Goal: Navigation & Orientation: Find specific page/section

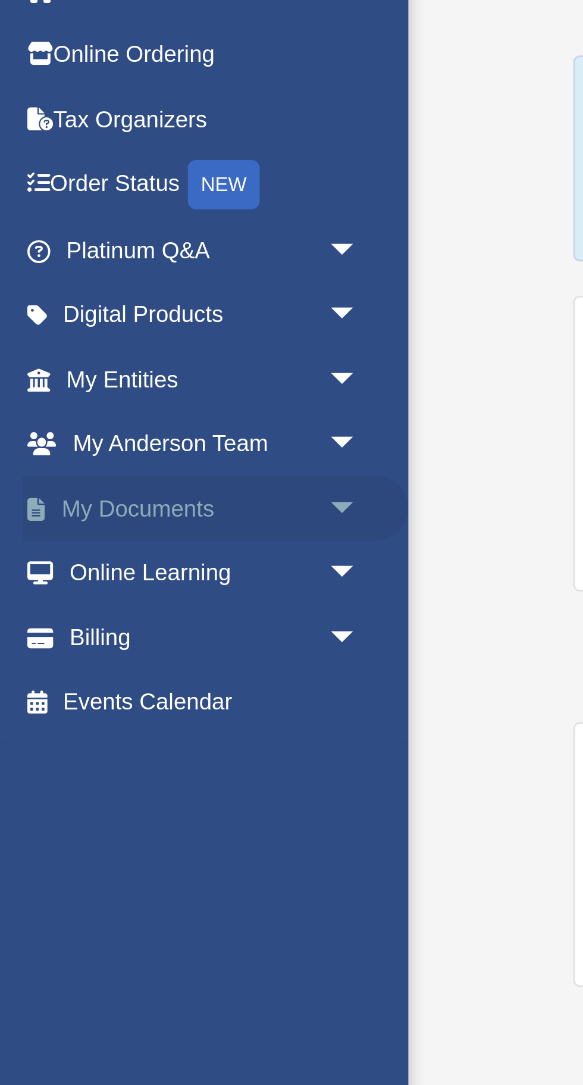
click at [125, 249] on span "arrow_drop_down" at bounding box center [131, 253] width 24 height 24
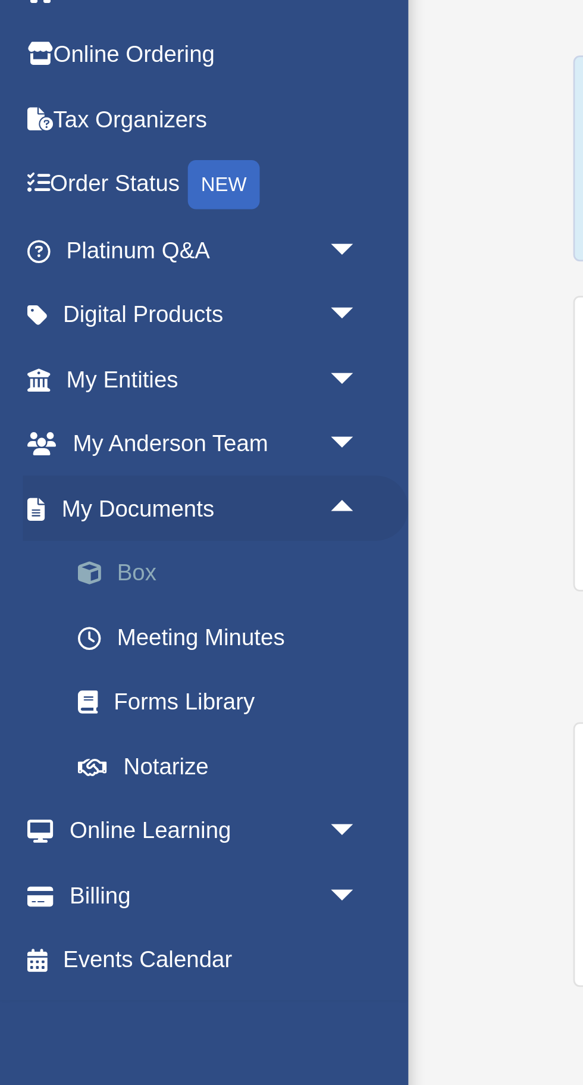
click at [95, 276] on link "Box" at bounding box center [83, 277] width 132 height 24
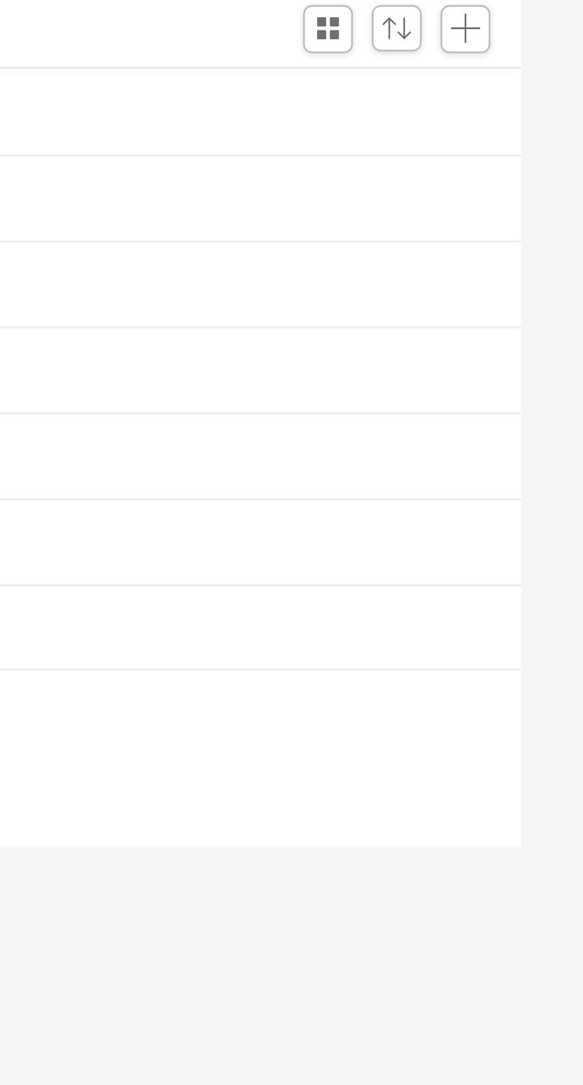
scroll to position [5, 0]
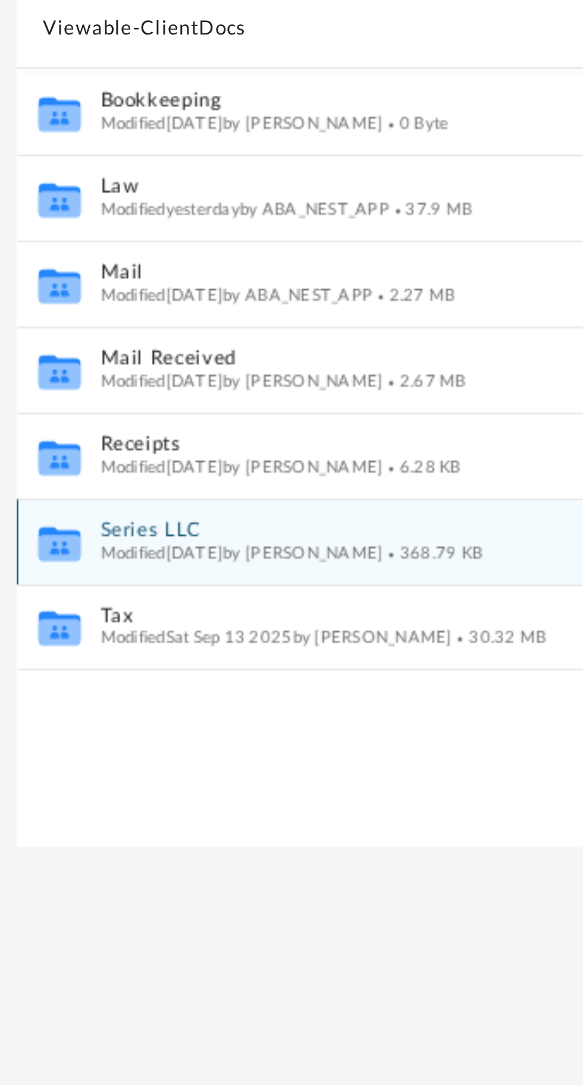
click at [218, 359] on span "Modified [DATE] by [PERSON_NAME]" at bounding box center [248, 362] width 98 height 6
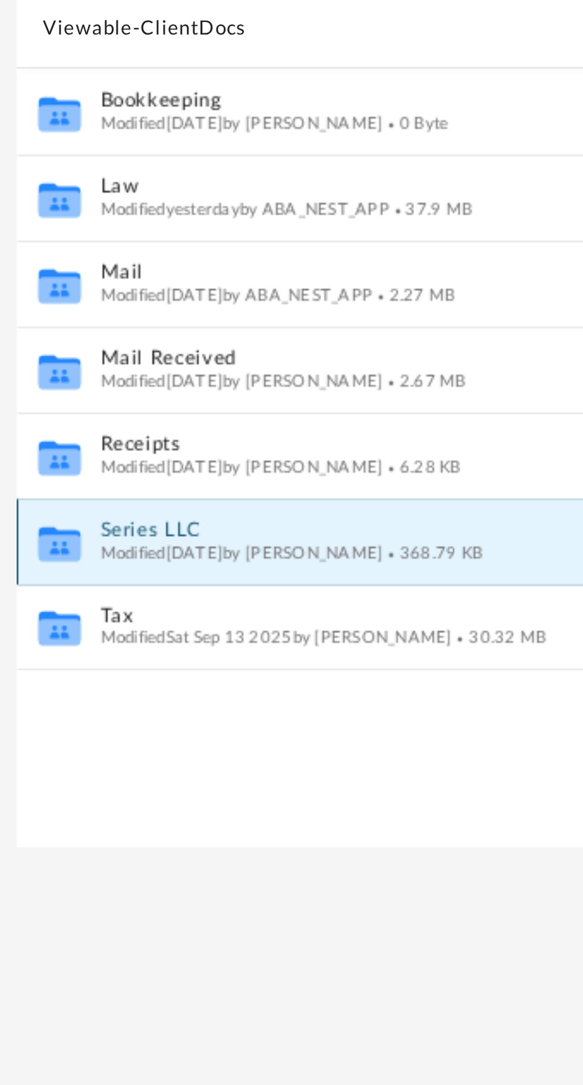
click at [223, 363] on span "Modified [DATE] by [PERSON_NAME]" at bounding box center [248, 362] width 98 height 6
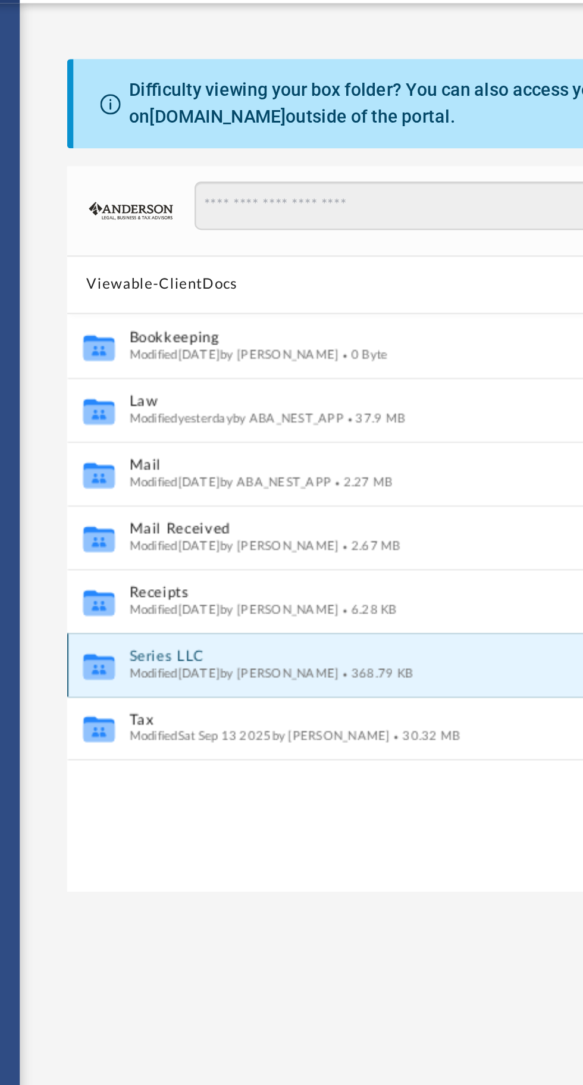
click at [249, 355] on button "Series LLC" at bounding box center [357, 355] width 317 height 8
click at [217, 355] on button "Series LLC" at bounding box center [357, 355] width 317 height 8
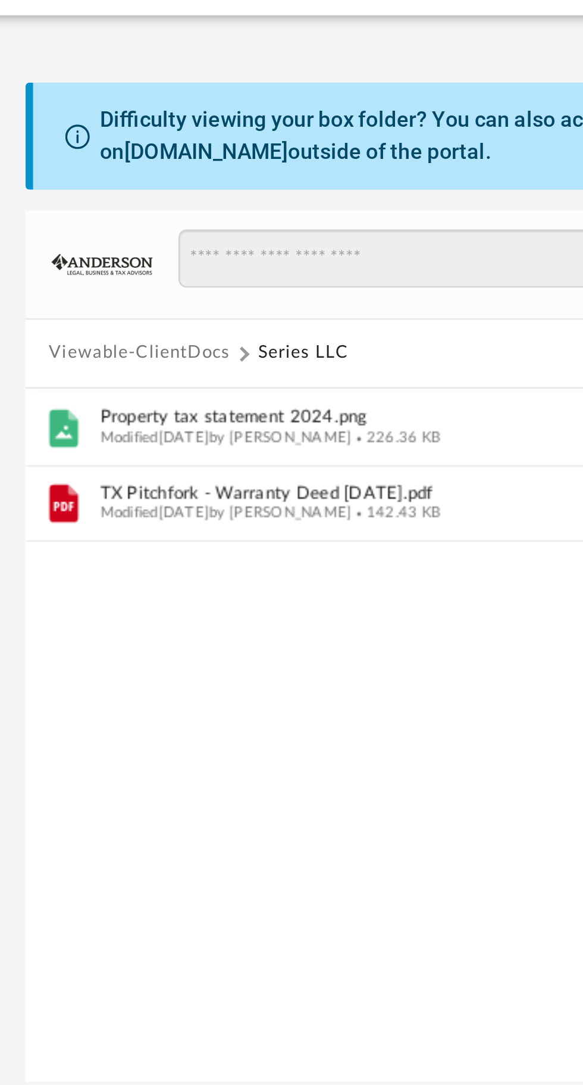
click at [212, 180] on button "Viewable-ClientDocs" at bounding box center [215, 181] width 70 height 11
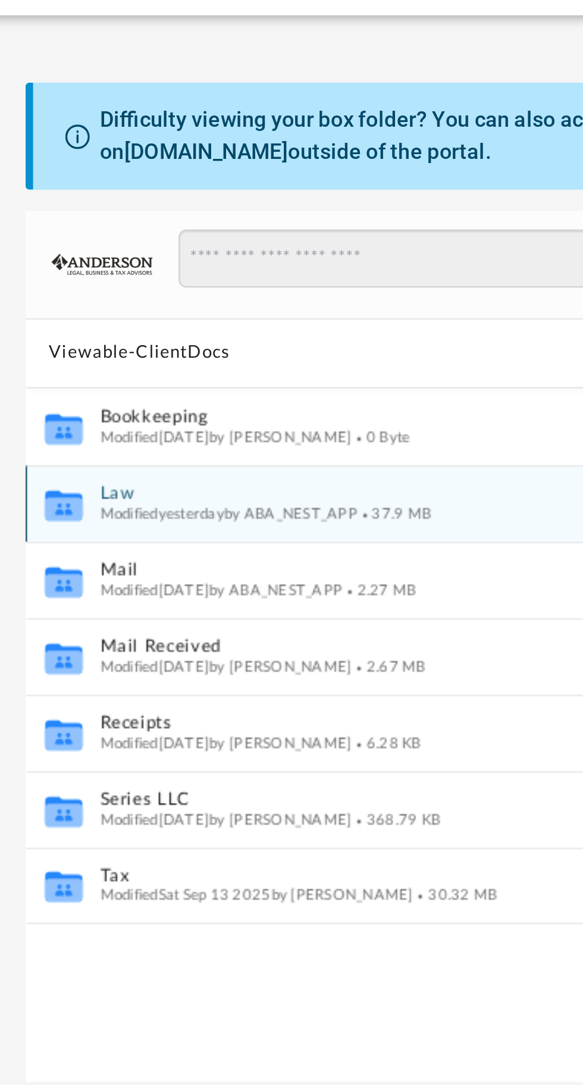
click at [213, 240] on span "Modified [DATE] by ABA_NEST_APP" at bounding box center [249, 243] width 100 height 6
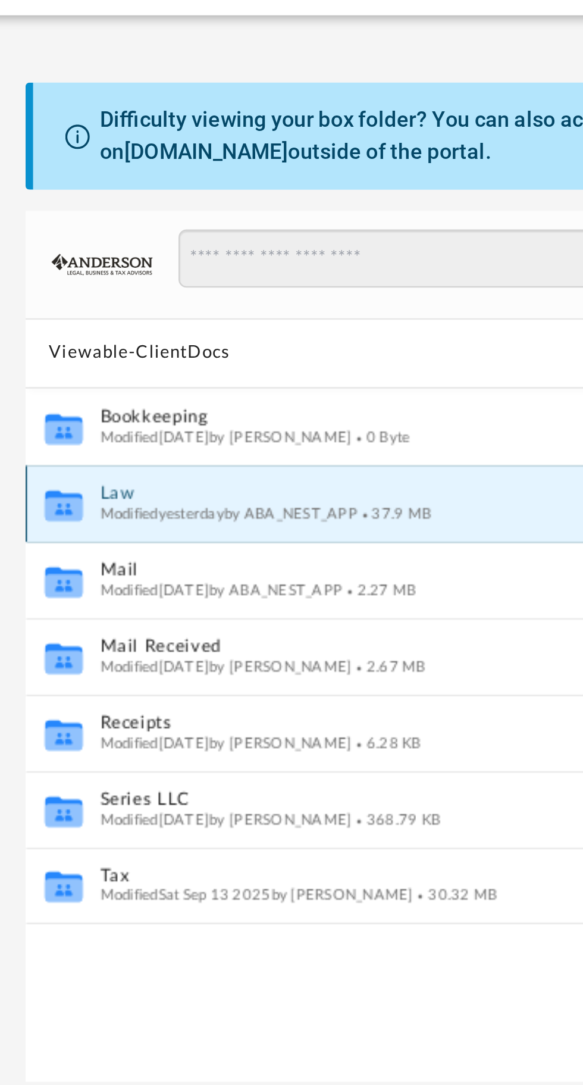
click at [205, 241] on span "Modified [DATE] by ABA_NEST_APP" at bounding box center [249, 243] width 100 height 6
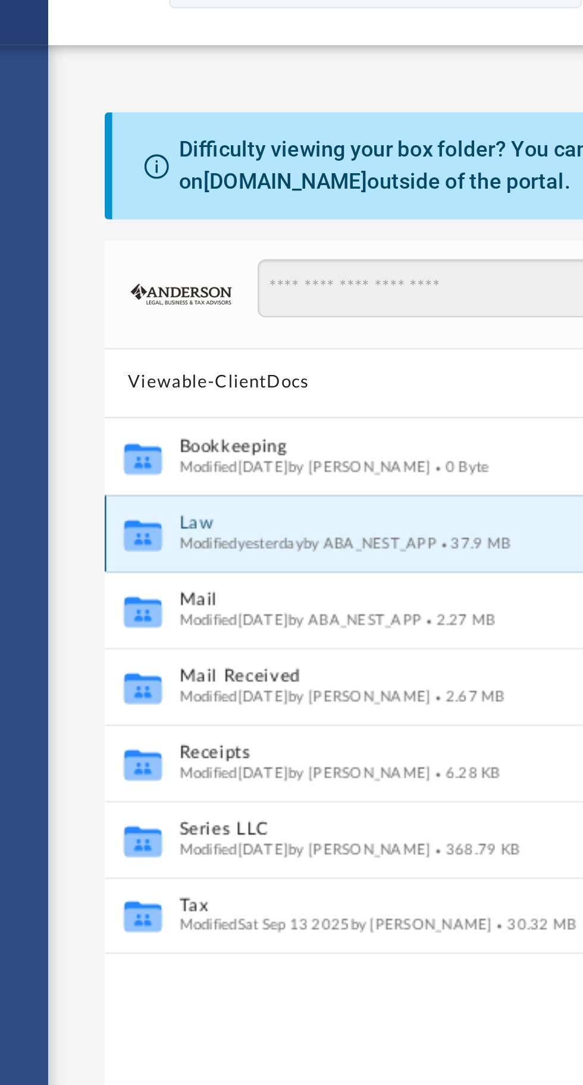
scroll to position [0, 0]
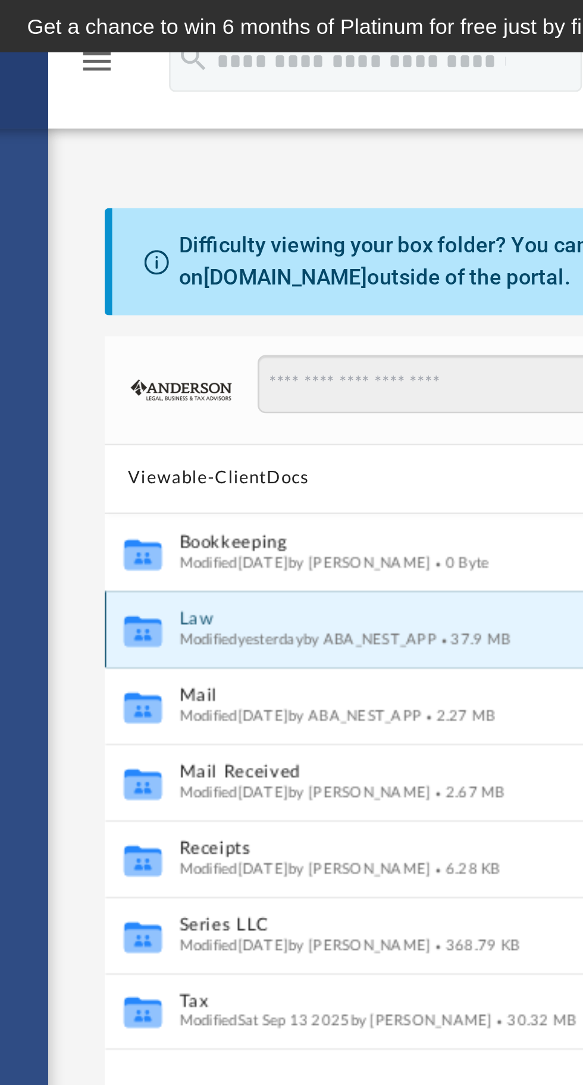
click at [207, 240] on button "Law" at bounding box center [357, 241] width 317 height 8
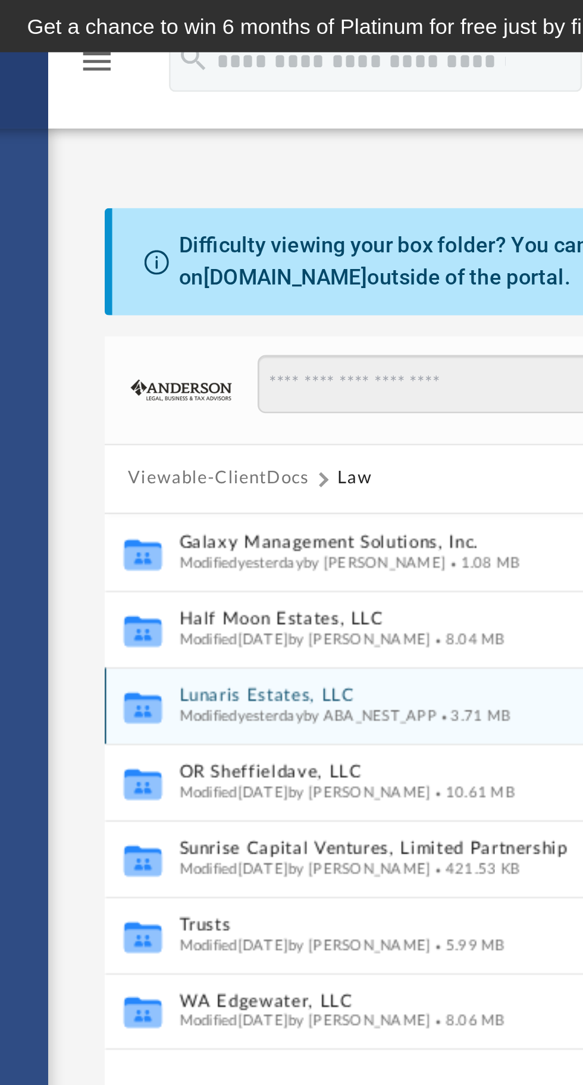
click at [252, 272] on button "Lunaris Estates, LLC" at bounding box center [357, 271] width 317 height 8
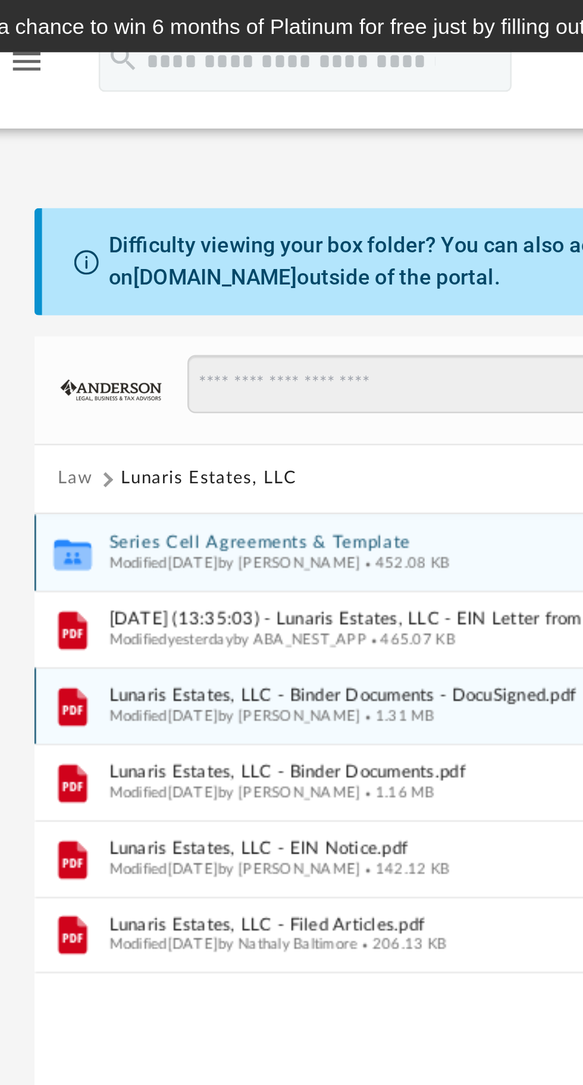
click at [214, 218] on span "Modified [DATE] by [PERSON_NAME]" at bounding box center [248, 218] width 98 height 6
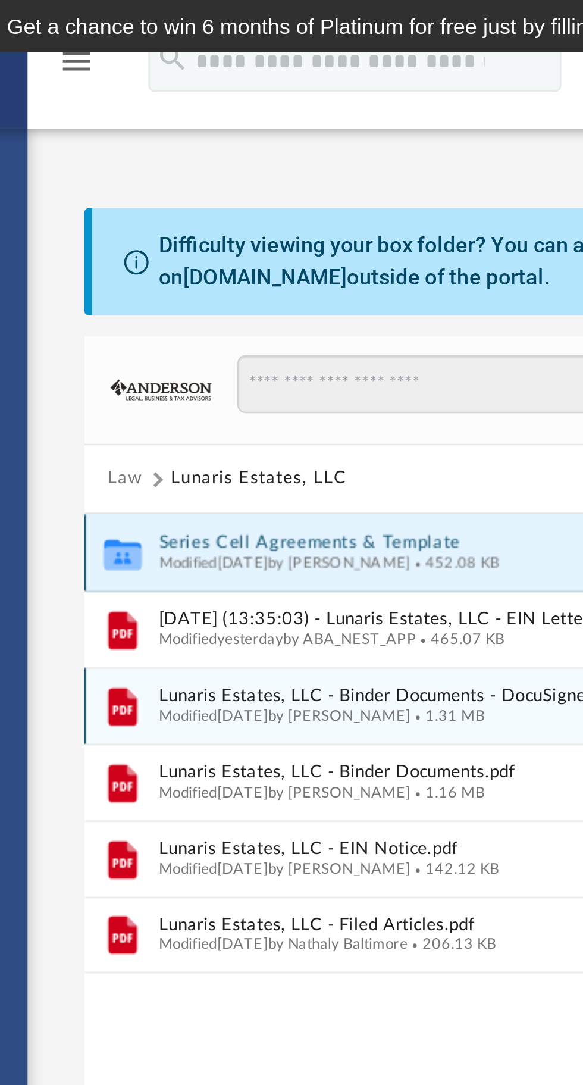
click at [216, 210] on button "Series Cell Agreements & Template" at bounding box center [357, 211] width 317 height 8
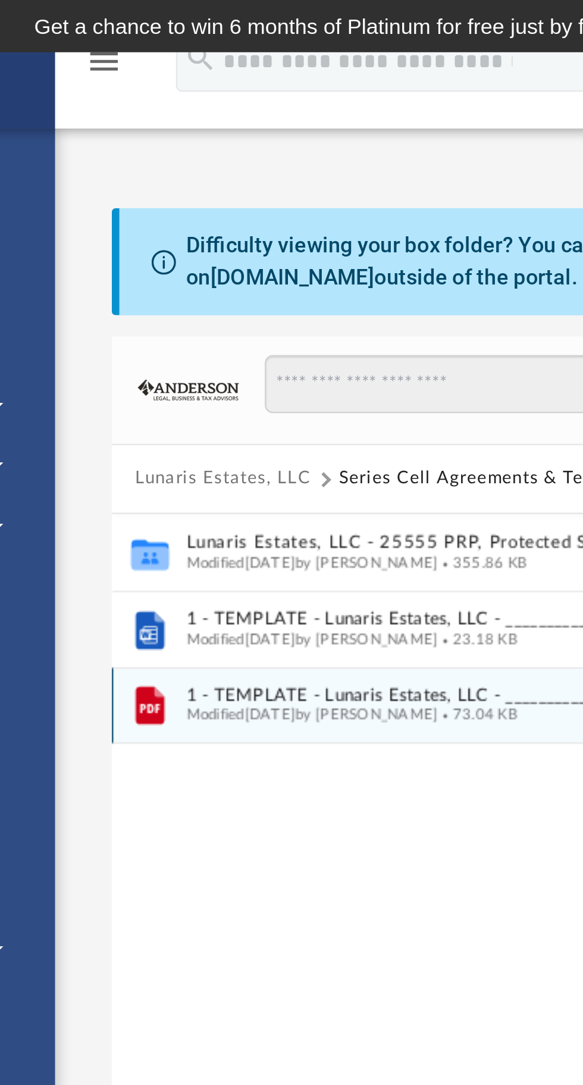
click at [204, 186] on button "Lunaris Estates, LLC" at bounding box center [214, 186] width 68 height 11
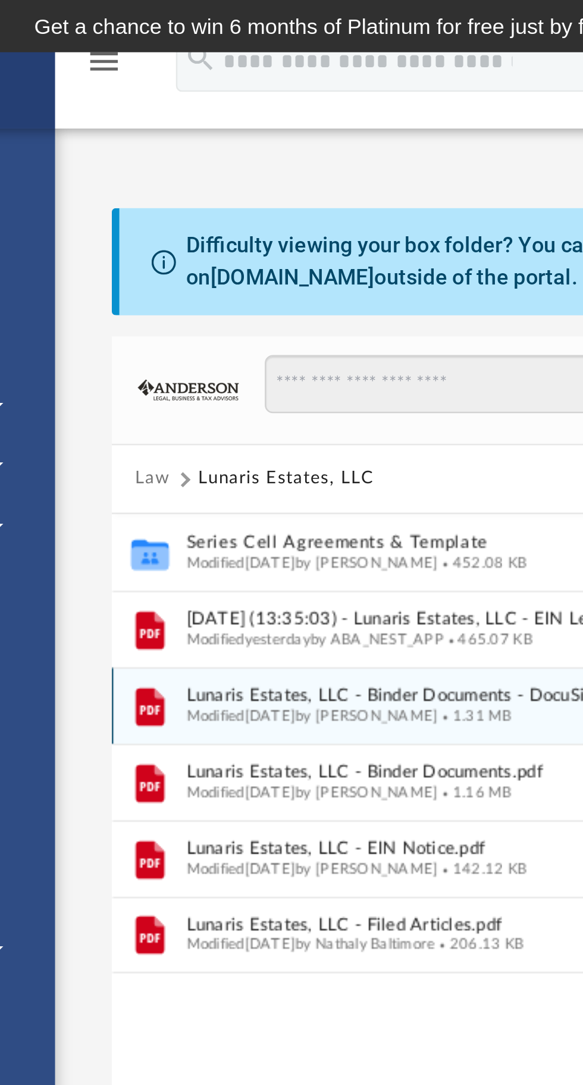
click at [185, 188] on button "Law" at bounding box center [187, 186] width 14 height 11
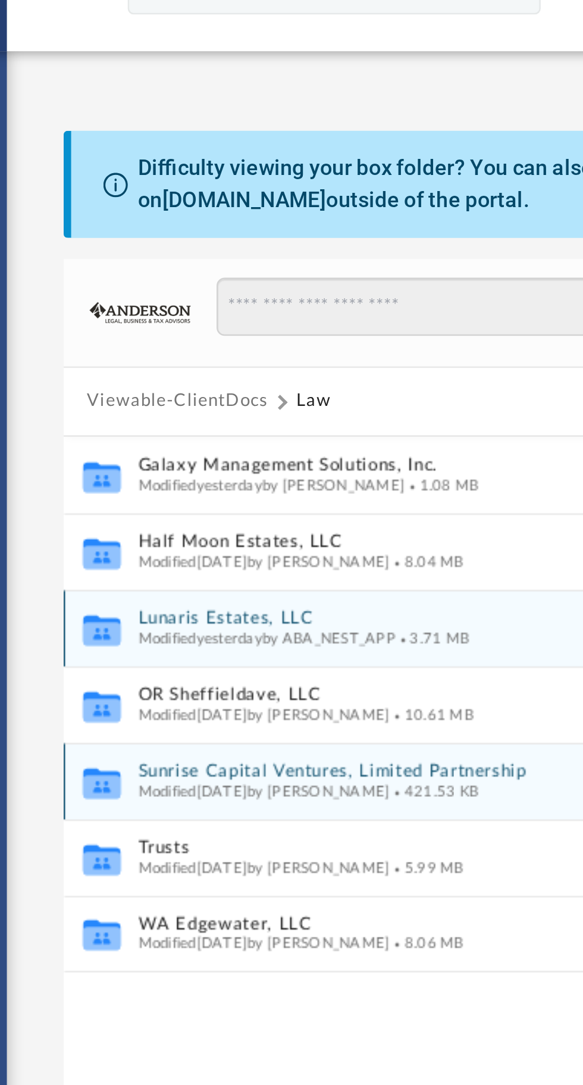
click at [230, 330] on button "Sunrise Capital Ventures, Limited Partnership" at bounding box center [357, 330] width 317 height 8
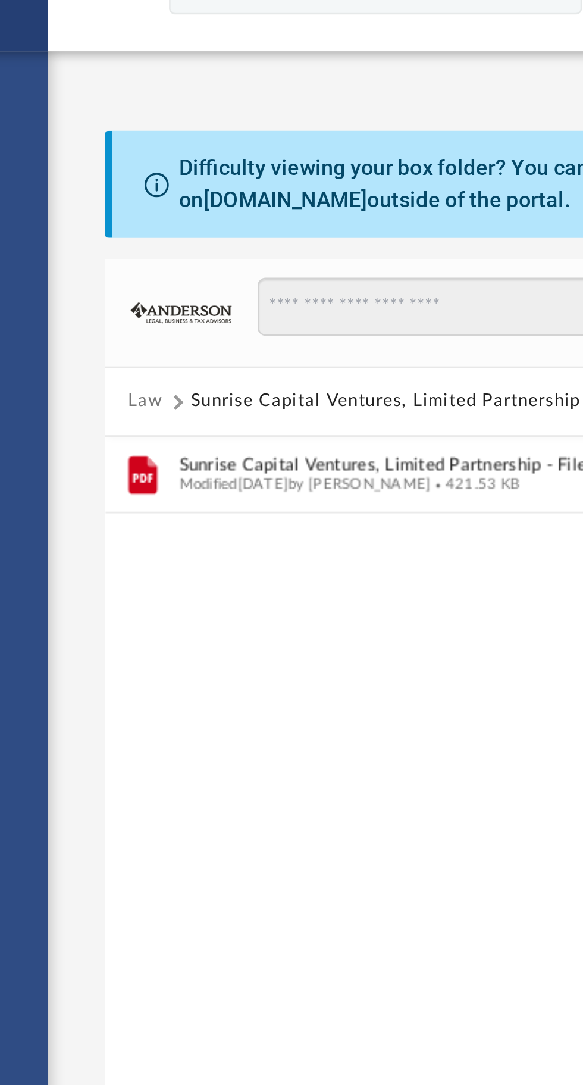
click at [187, 186] on button "Law" at bounding box center [187, 186] width 14 height 11
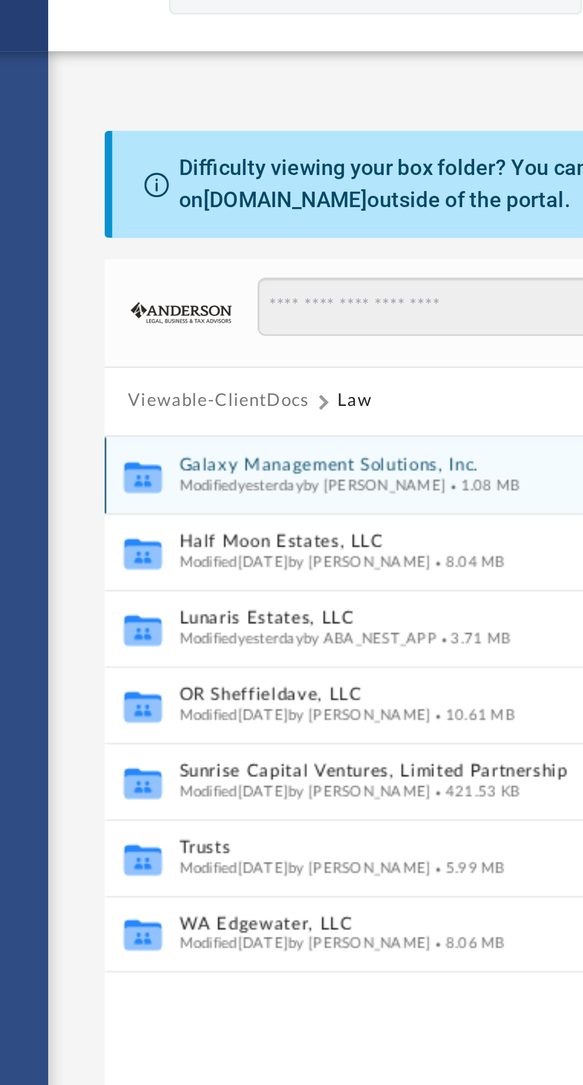
click at [264, 218] on span "Modified [DATE] by [PERSON_NAME]" at bounding box center [251, 218] width 104 height 6
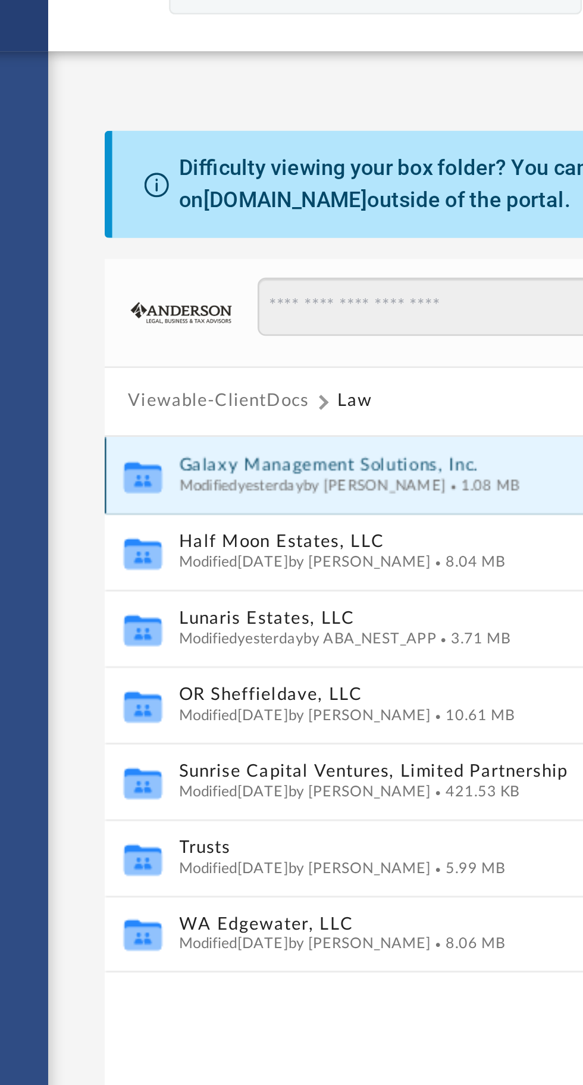
click at [246, 210] on button "Galaxy Management Solutions, Inc." at bounding box center [357, 211] width 317 height 8
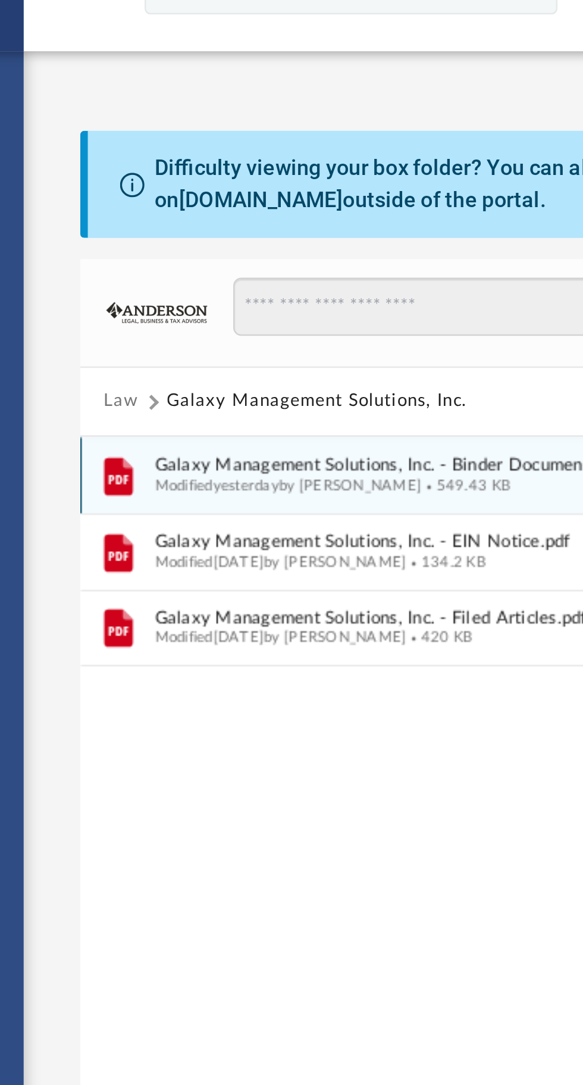
click at [188, 183] on button "Law" at bounding box center [187, 186] width 14 height 11
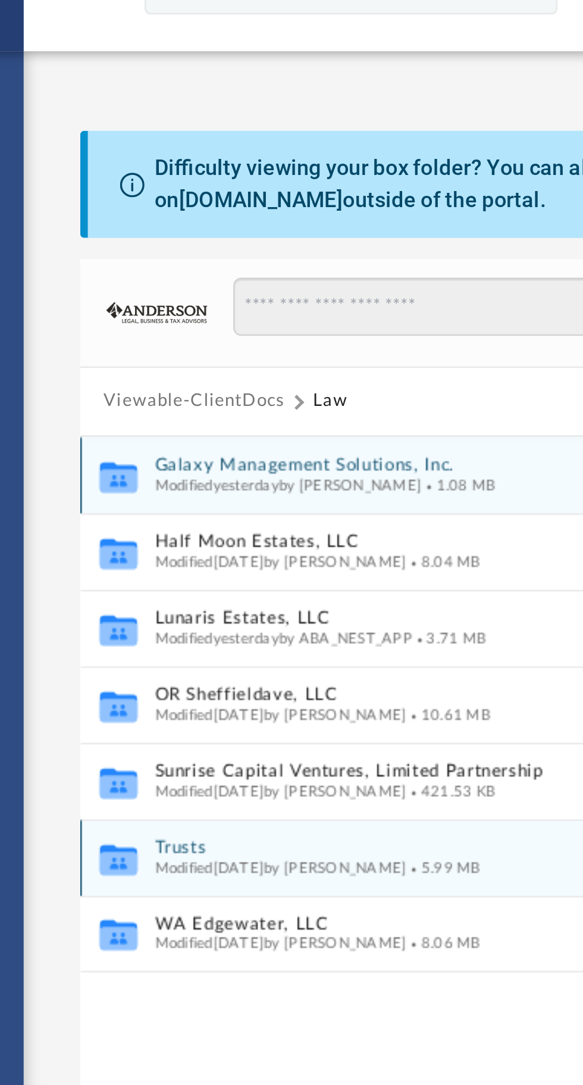
click at [218, 364] on span "Modified [DATE] by [PERSON_NAME]" at bounding box center [248, 367] width 98 height 6
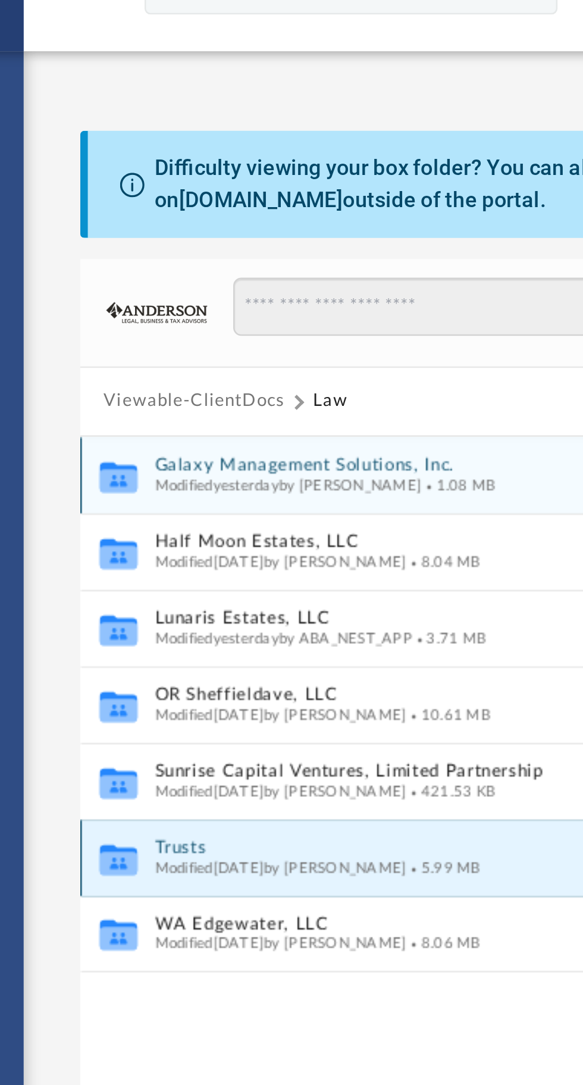
click at [209, 358] on button "Trusts" at bounding box center [357, 360] width 317 height 8
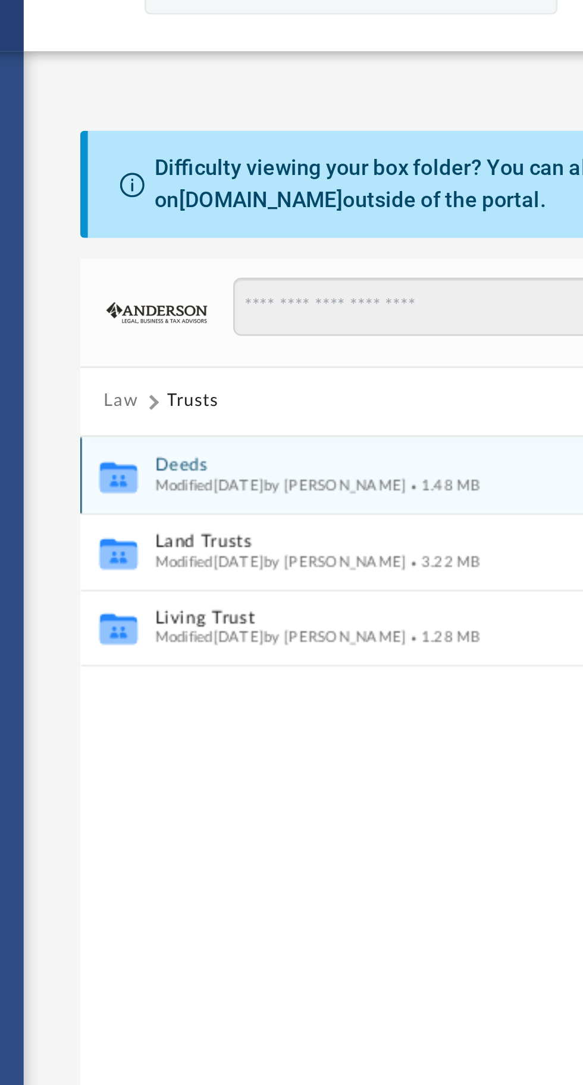
click at [201, 208] on button "Deeds" at bounding box center [357, 211] width 317 height 8
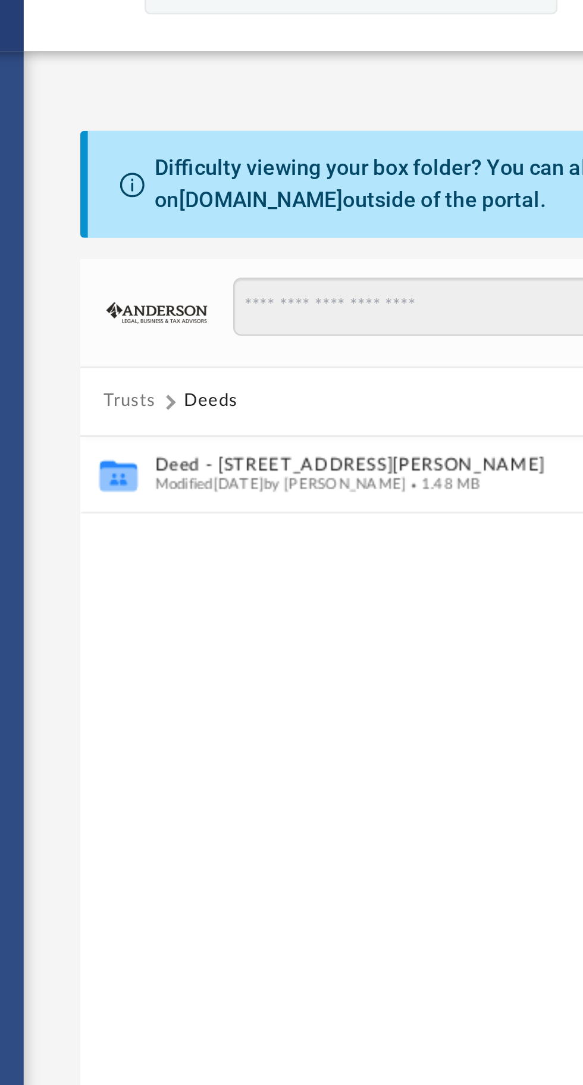
click at [190, 186] on button "Trusts" at bounding box center [190, 186] width 20 height 11
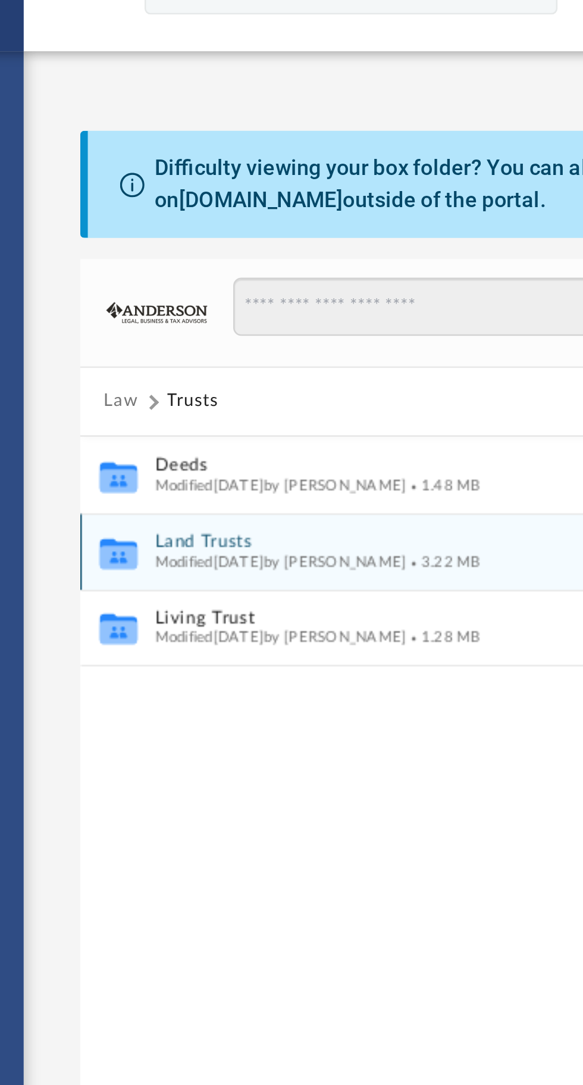
click at [211, 242] on button "Land Trusts" at bounding box center [357, 241] width 317 height 8
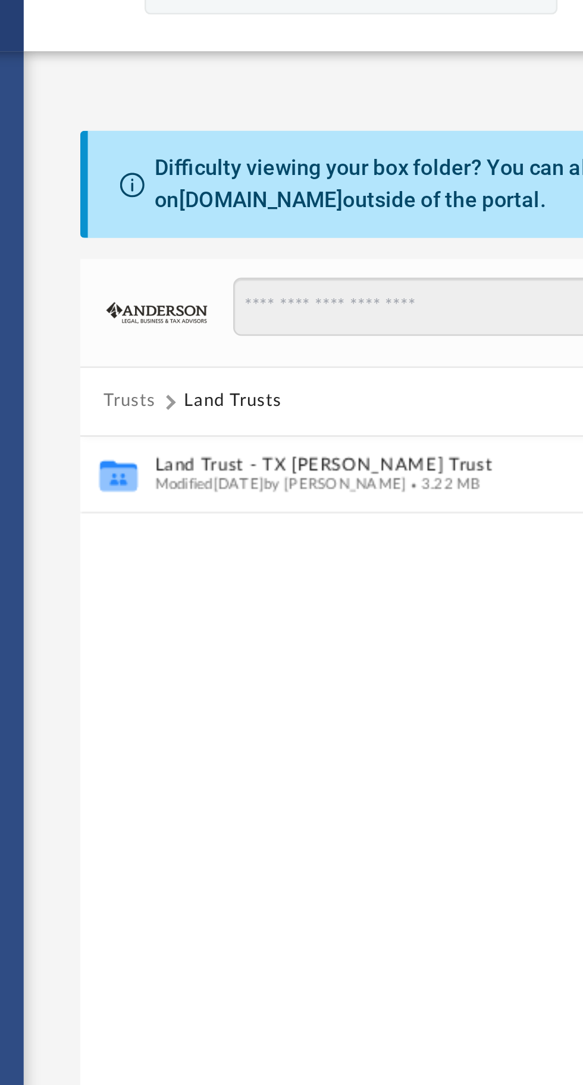
click at [186, 186] on button "Trusts" at bounding box center [190, 186] width 20 height 11
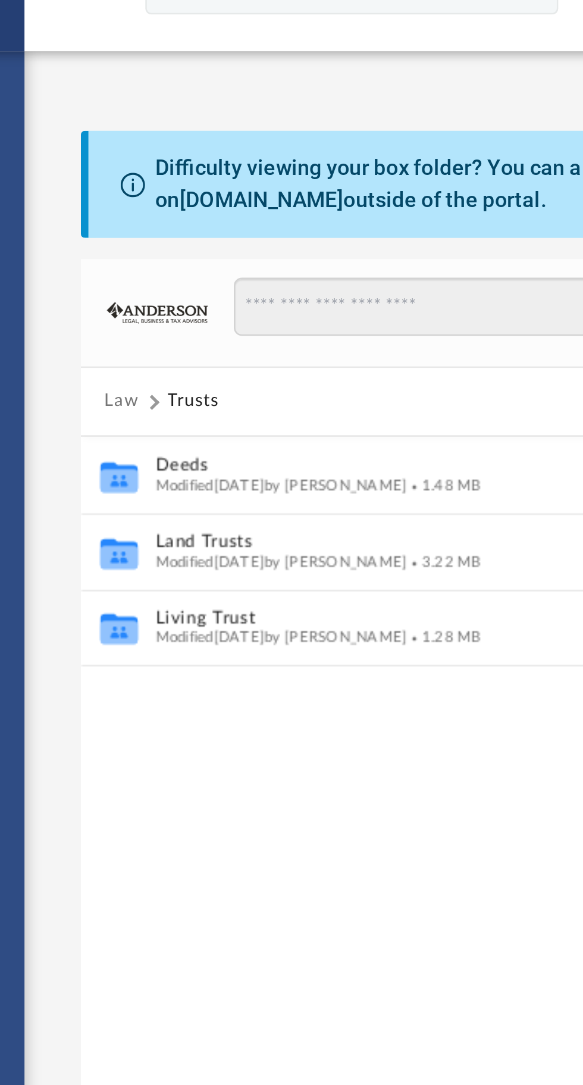
click at [185, 185] on button "Law" at bounding box center [187, 186] width 14 height 11
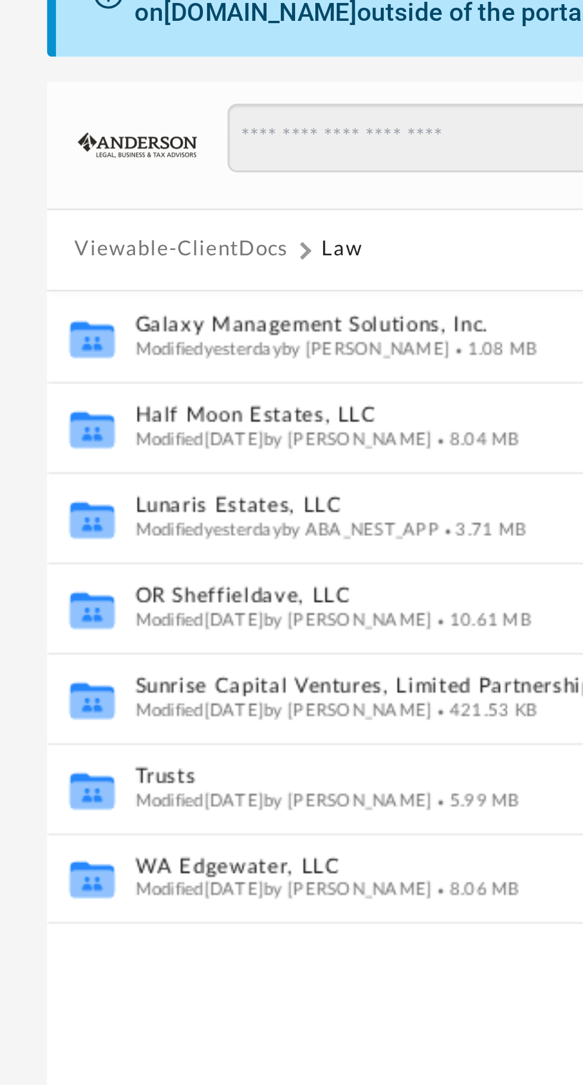
click at [214, 183] on button "Viewable-ClientDocs" at bounding box center [215, 186] width 70 height 11
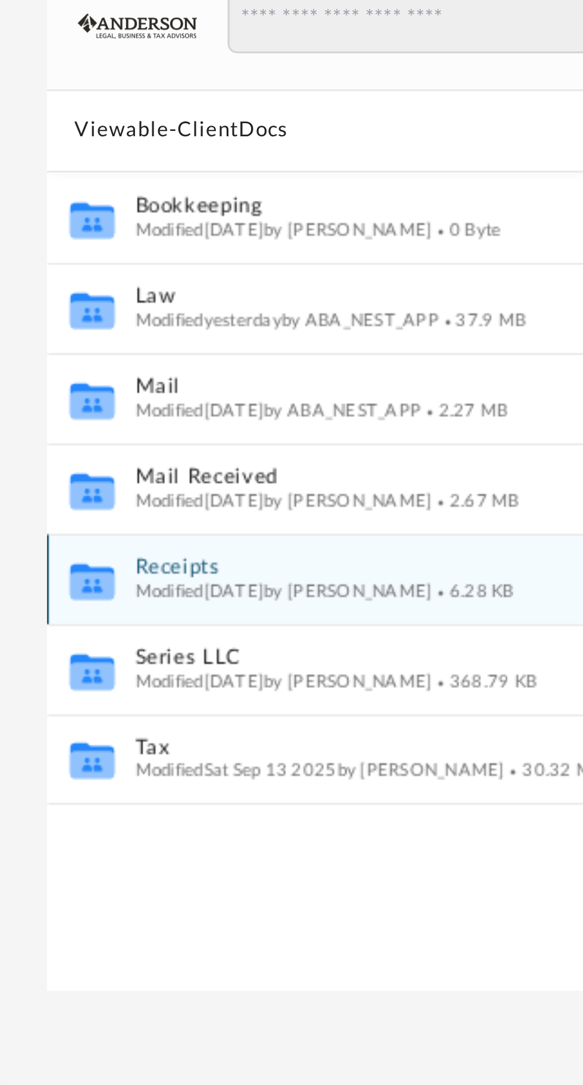
click at [216, 330] on button "Receipts" at bounding box center [357, 330] width 317 height 8
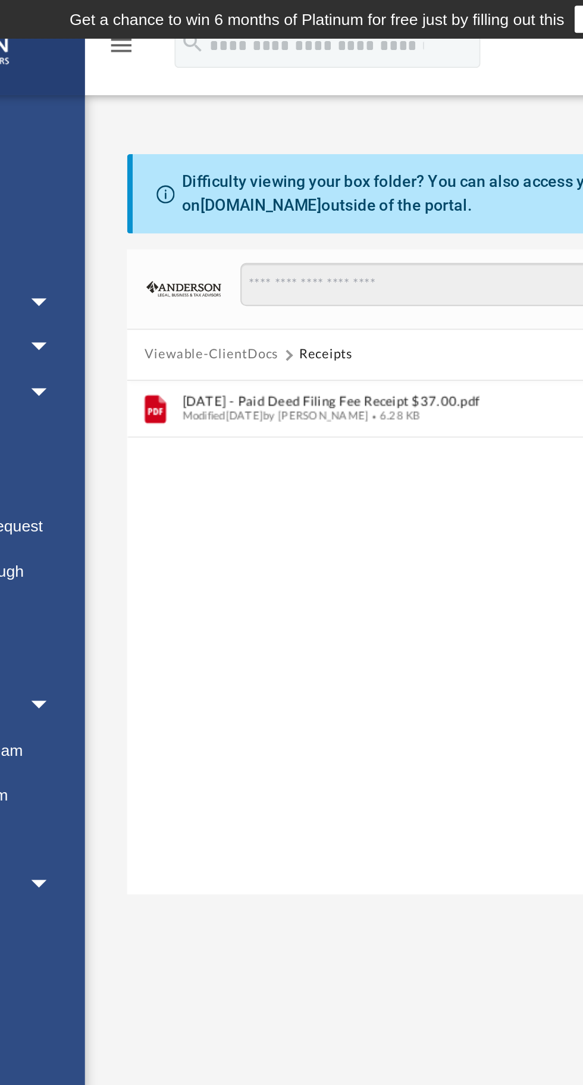
click at [202, 185] on button "Viewable-ClientDocs" at bounding box center [215, 186] width 70 height 11
